Goal: Navigation & Orientation: Find specific page/section

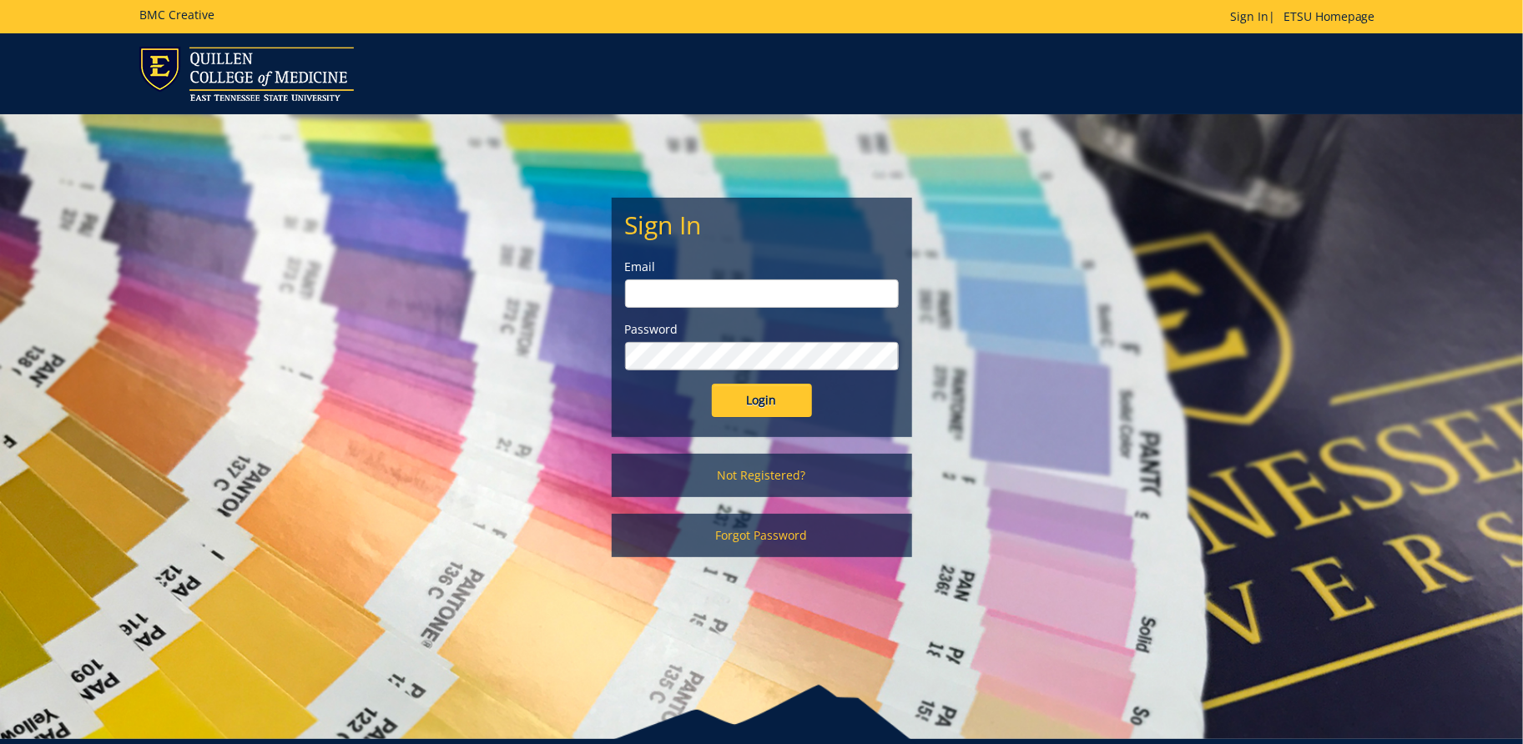
type input "[EMAIL_ADDRESS][DOMAIN_NAME]"
click at [786, 401] on input "Login" at bounding box center [762, 400] width 100 height 33
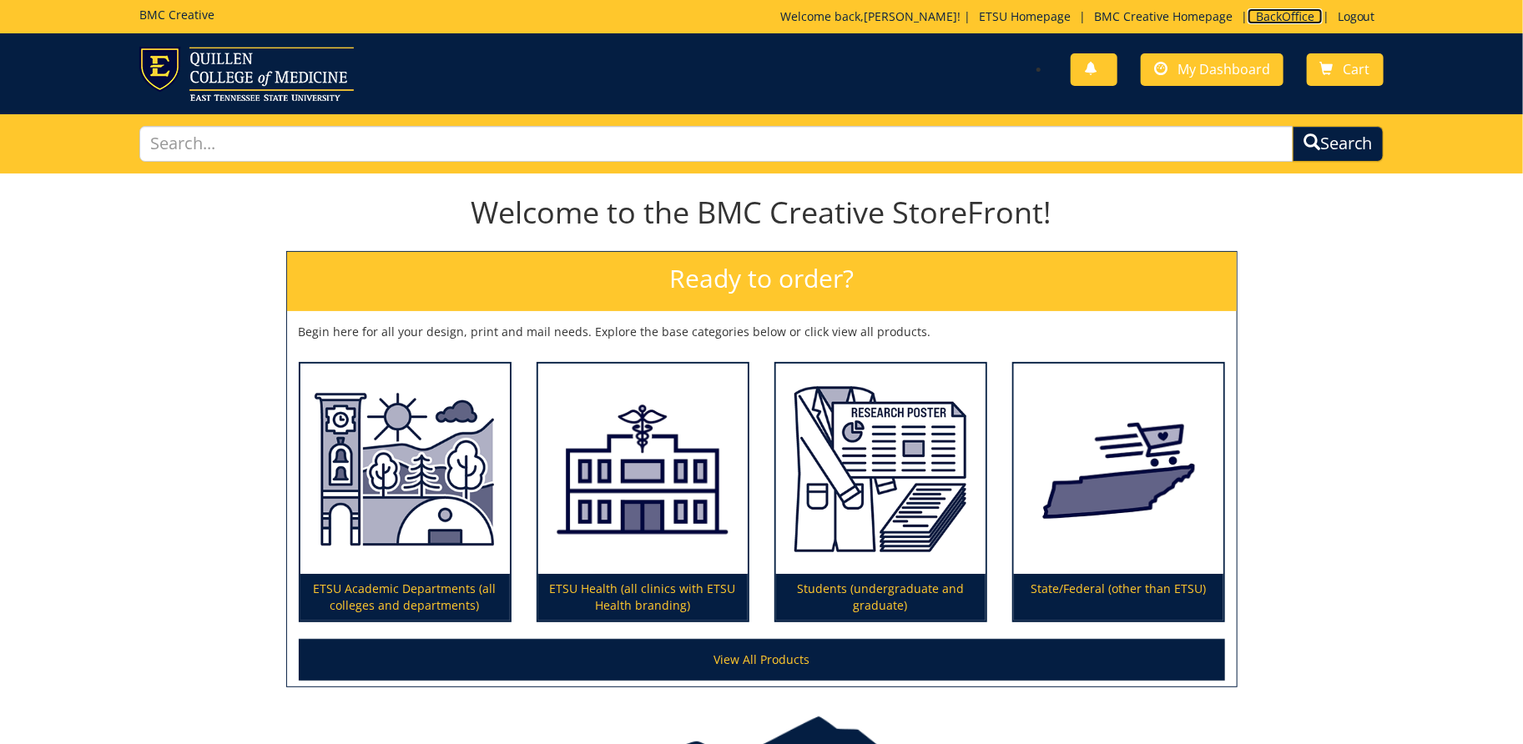
click at [1263, 20] on link "BackOffice" at bounding box center [1284, 16] width 75 height 16
